Goal: Task Accomplishment & Management: Use online tool/utility

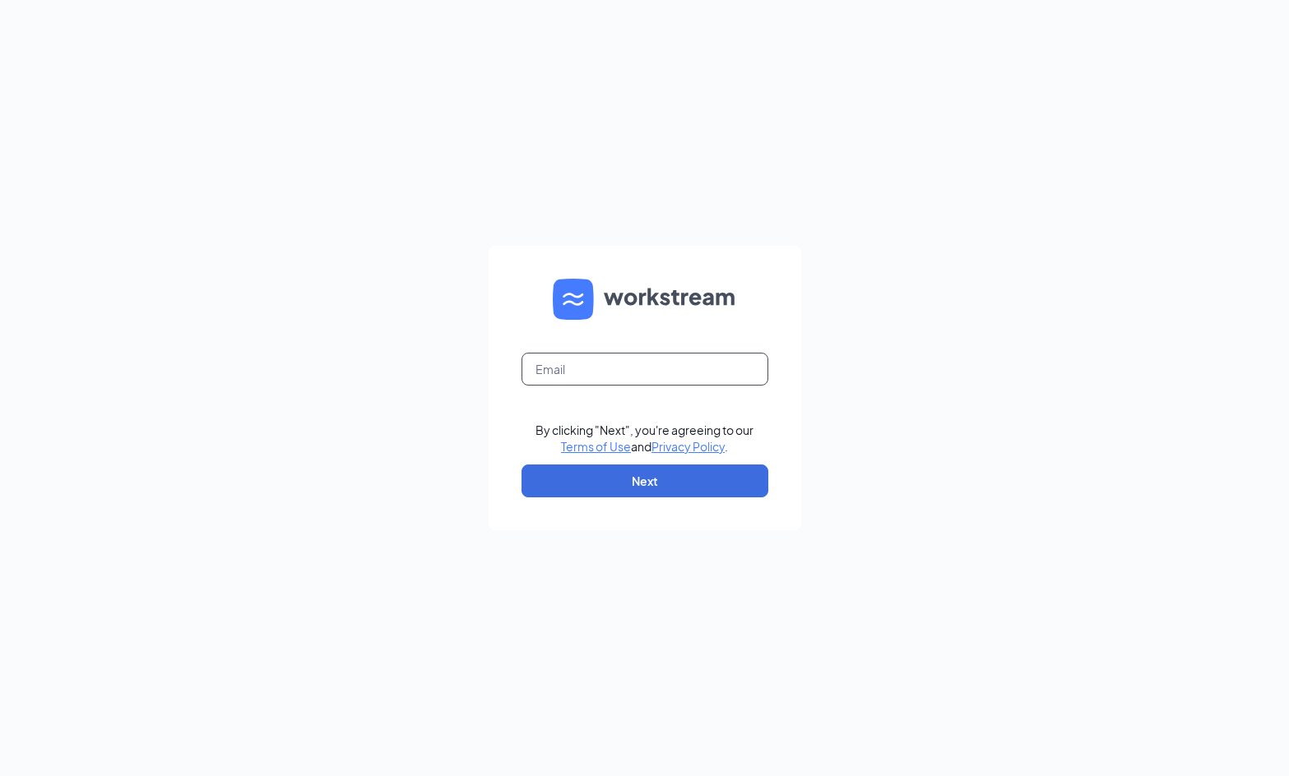
click at [615, 362] on input "text" at bounding box center [644, 369] width 247 height 33
type input "[EMAIL_ADDRESS][DOMAIN_NAME]"
drag, startPoint x: 794, startPoint y: 323, endPoint x: 779, endPoint y: 371, distance: 50.2
click at [794, 323] on form "[EMAIL_ADDRESS][DOMAIN_NAME] By clicking "Next", you're agreeing to our Terms o…" at bounding box center [644, 388] width 312 height 285
click at [691, 478] on button "Next" at bounding box center [644, 481] width 247 height 33
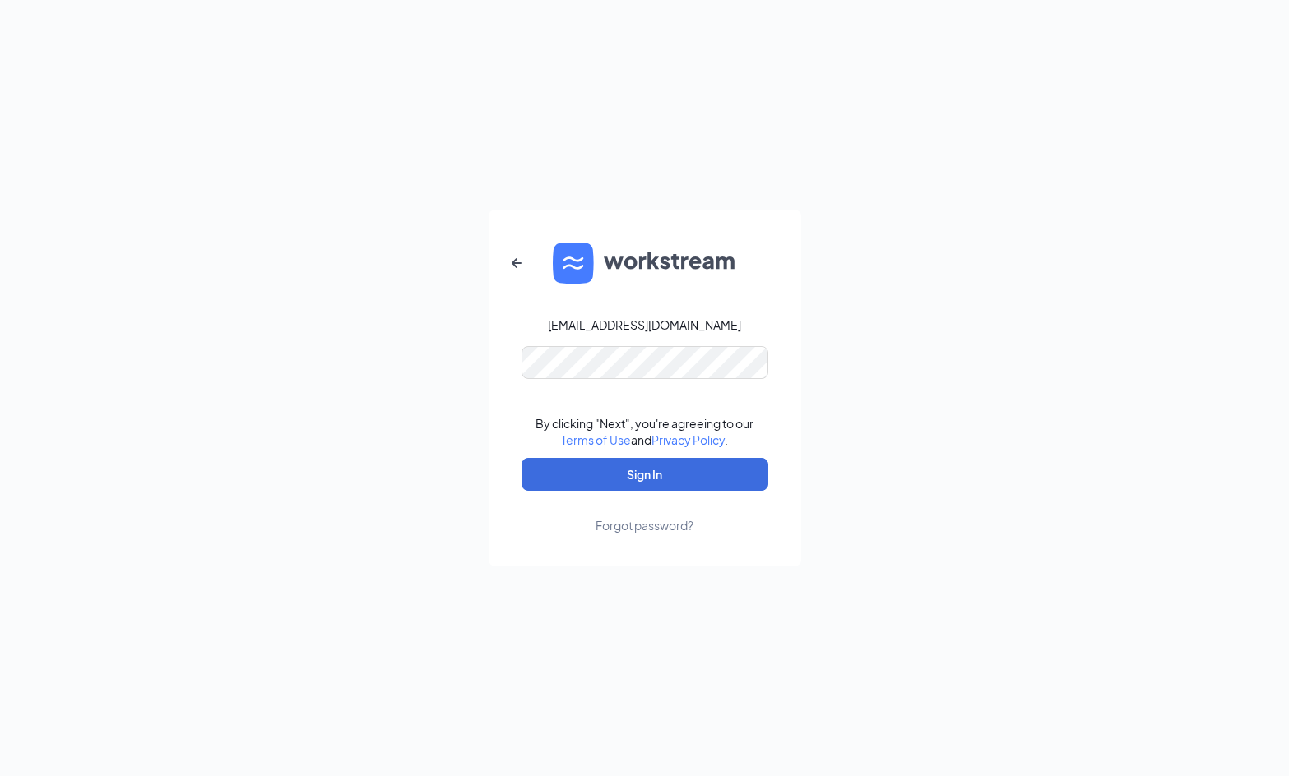
click at [808, 317] on div "[EMAIL_ADDRESS][DOMAIN_NAME] By clicking "Next", you're agreeing to our Terms o…" at bounding box center [644, 388] width 1289 height 776
click at [683, 474] on button "Sign In" at bounding box center [644, 474] width 247 height 33
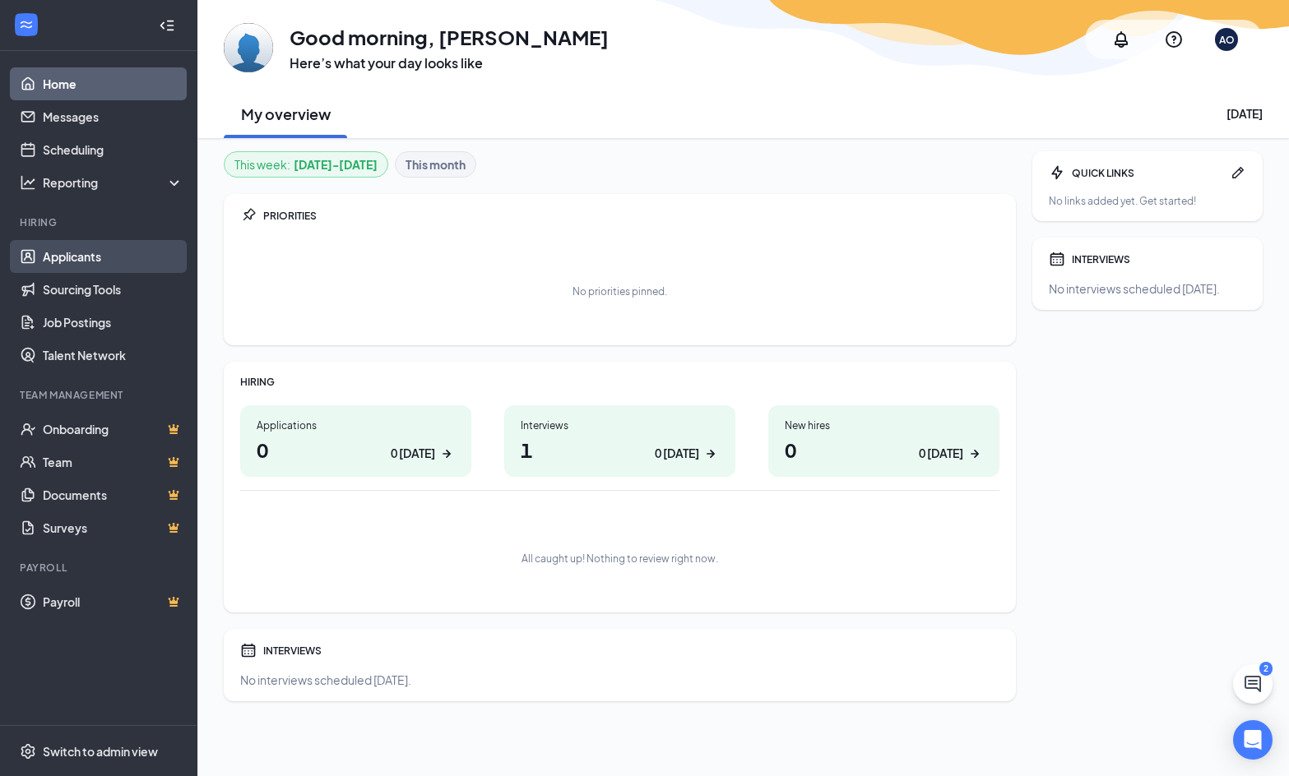
click at [78, 252] on link "Applicants" at bounding box center [113, 256] width 141 height 33
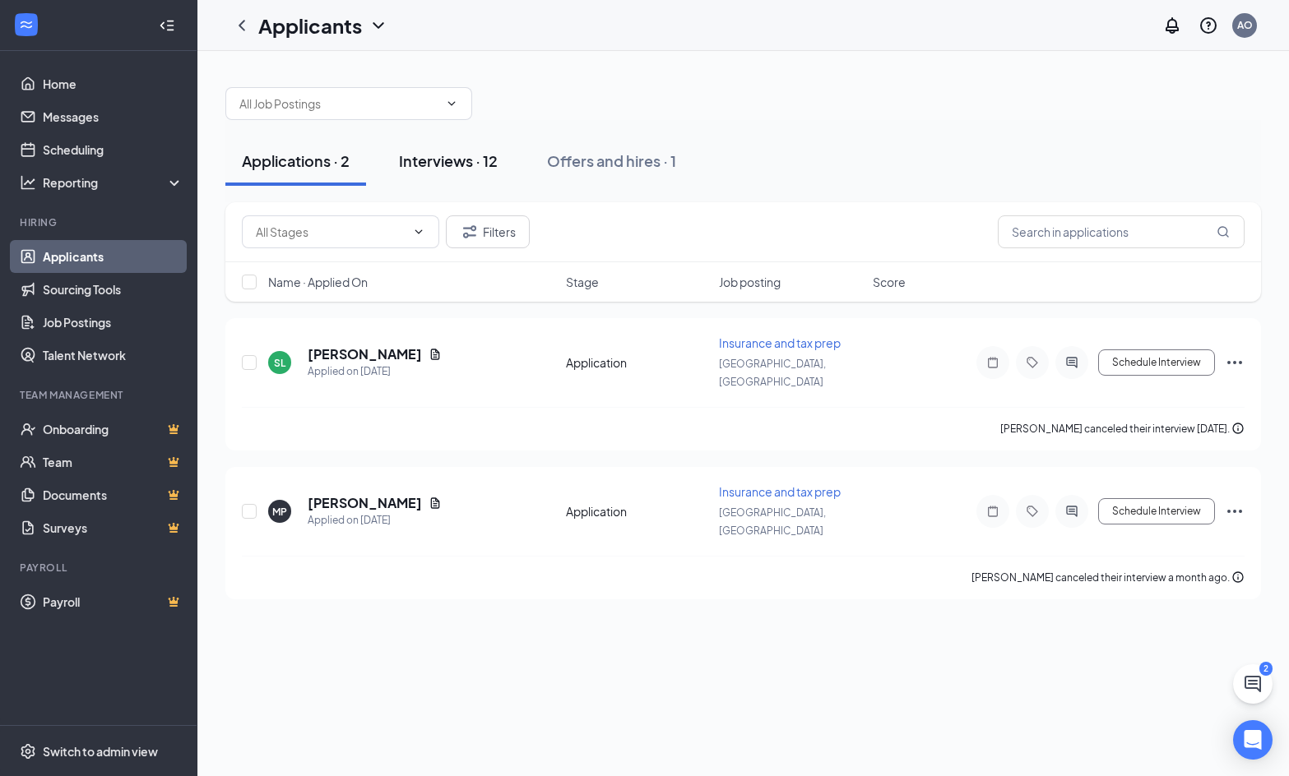
click at [476, 156] on div "Interviews · 12" at bounding box center [448, 160] width 99 height 21
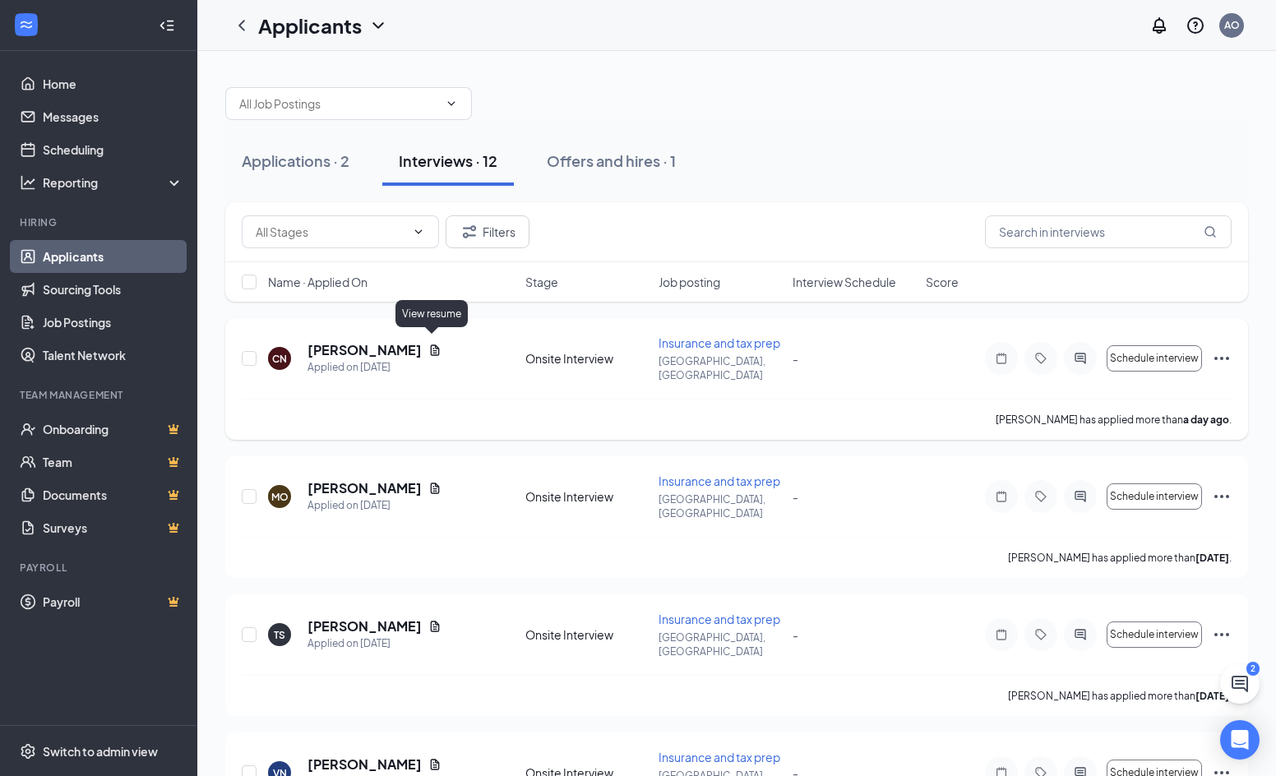
click at [434, 344] on icon "Document" at bounding box center [434, 350] width 13 height 13
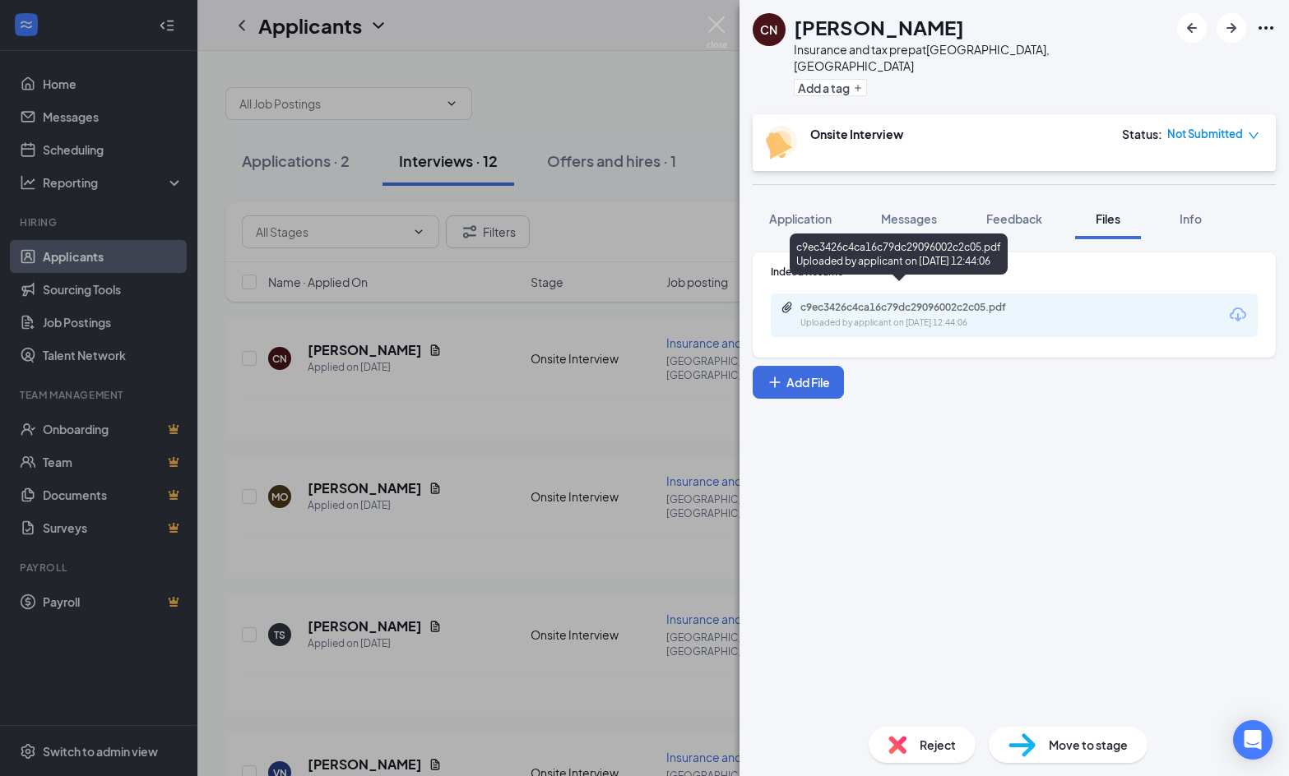
click at [936, 301] on div "c9ec3426c4ca16c79dc29096002c2c05.pdf" at bounding box center [915, 307] width 230 height 13
